Goal: Task Accomplishment & Management: Manage account settings

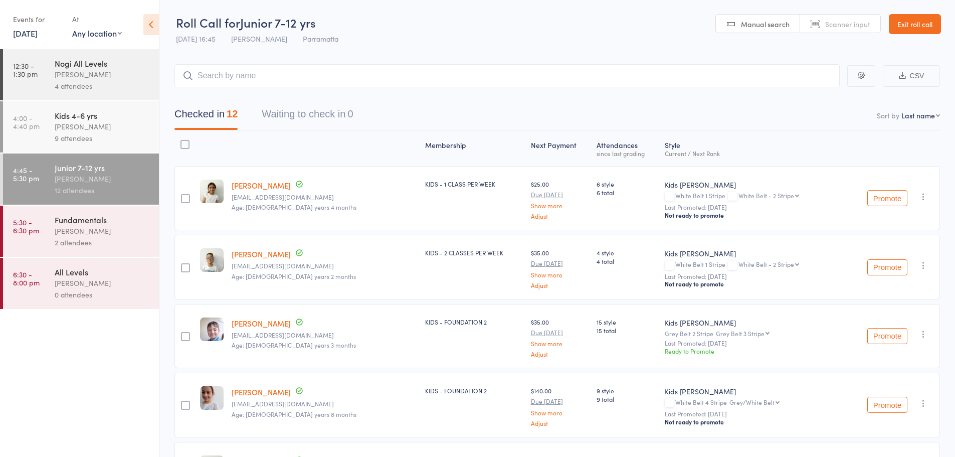
click at [103, 296] on div "0 attendees" at bounding box center [103, 295] width 96 height 12
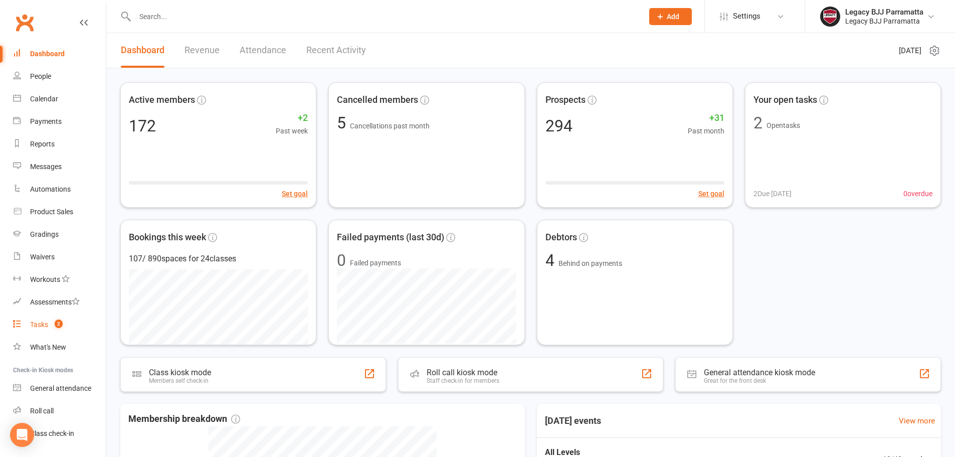
click at [86, 324] on link "Tasks 2" at bounding box center [59, 324] width 93 height 23
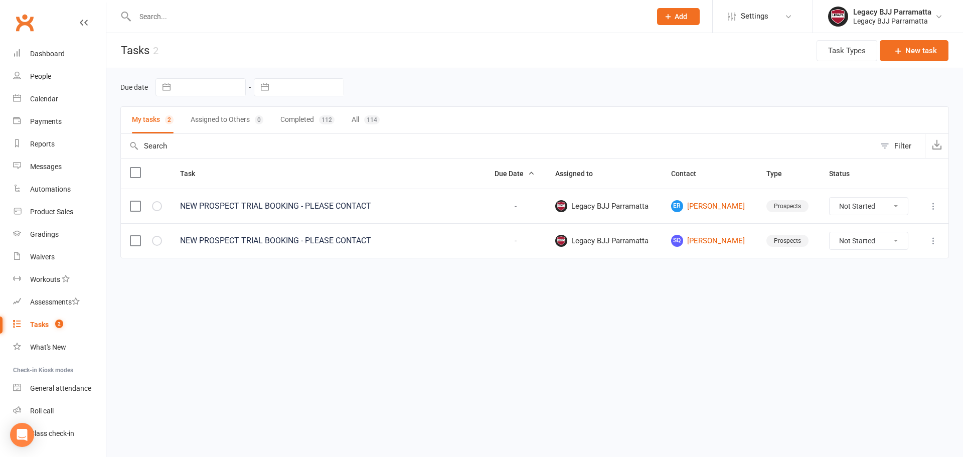
click at [477, 80] on div "Due date Navigate forward to interact with the calendar and select a date. Pres…" at bounding box center [534, 87] width 828 height 18
click at [679, 300] on html "Prospect Member Non-attending contact Class / event Appointment Grading event T…" at bounding box center [481, 150] width 963 height 300
click at [27, 22] on link "Clubworx" at bounding box center [24, 22] width 25 height 25
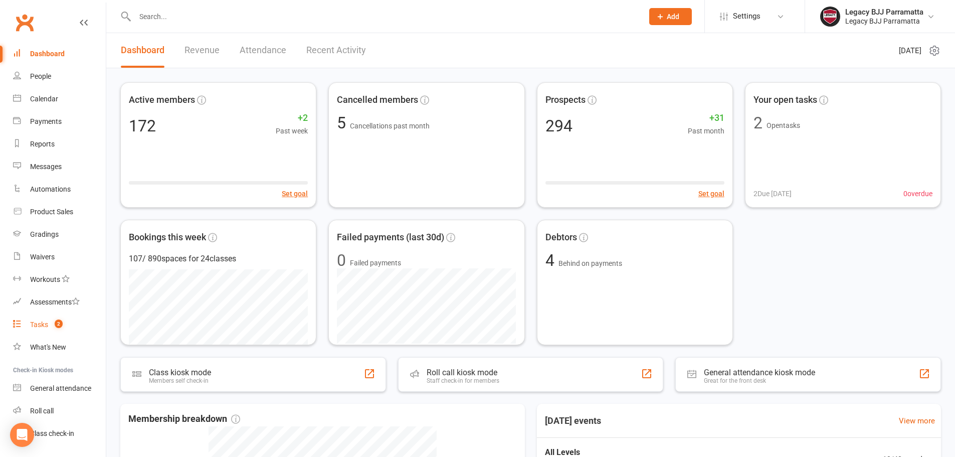
click at [77, 329] on link "Tasks 2" at bounding box center [59, 324] width 93 height 23
